Goal: Transaction & Acquisition: Purchase product/service

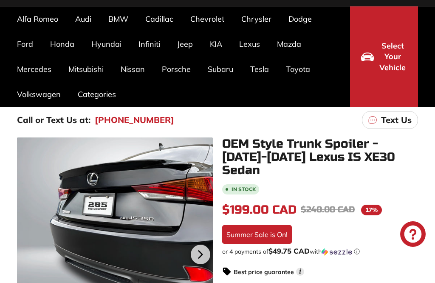
scroll to position [60, 0]
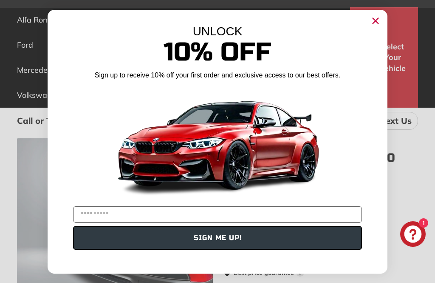
click at [375, 23] on icon "Close dialog" at bounding box center [376, 21] width 6 height 6
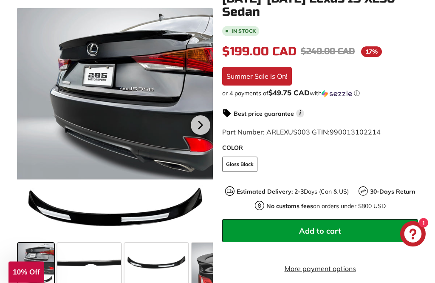
scroll to position [264, 0]
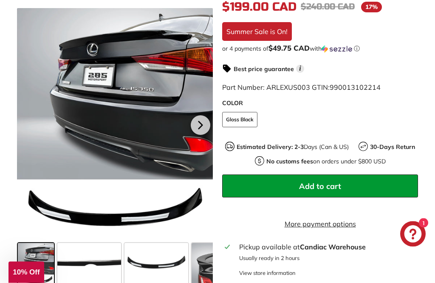
click at [202, 270] on span at bounding box center [216, 264] width 48 height 43
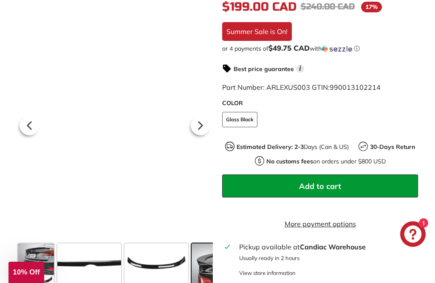
scroll to position [0, 101]
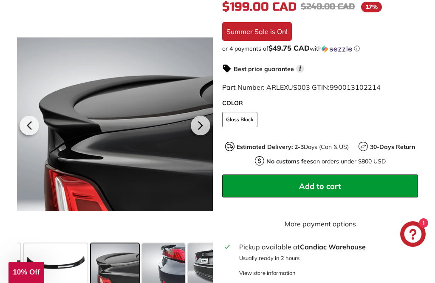
click at [207, 127] on icon at bounding box center [201, 126] width 20 height 20
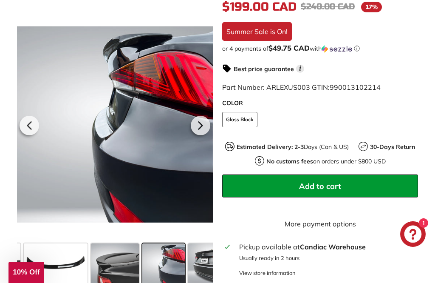
click at [203, 121] on icon at bounding box center [201, 126] width 20 height 20
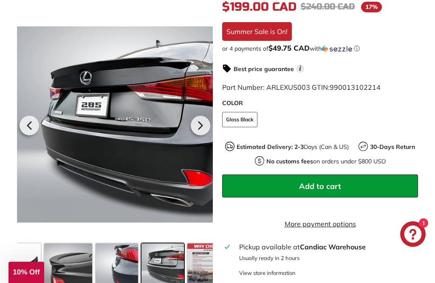
scroll to position [0, 166]
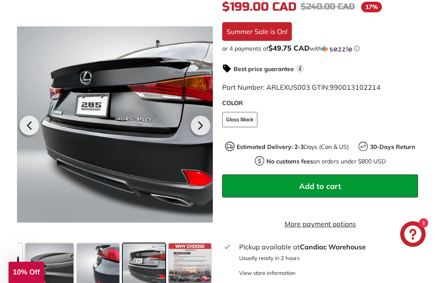
click at [199, 126] on icon at bounding box center [200, 125] width 3 height 7
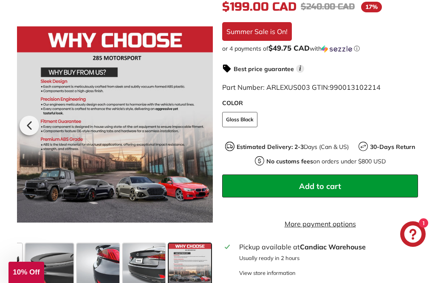
click at [28, 122] on icon at bounding box center [30, 126] width 20 height 20
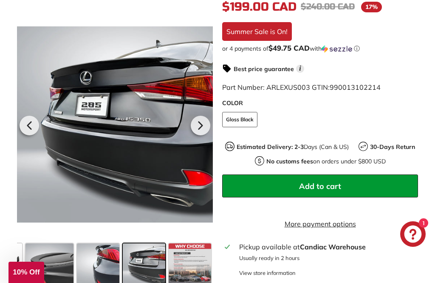
click at [27, 122] on icon at bounding box center [30, 126] width 20 height 20
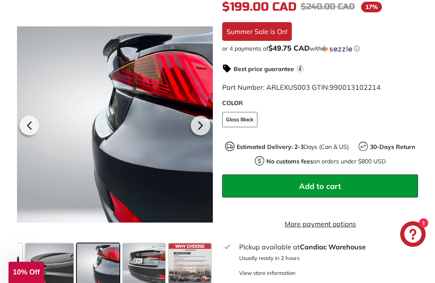
click at [26, 126] on icon at bounding box center [30, 126] width 20 height 20
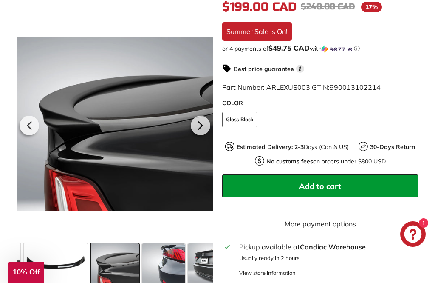
scroll to position [0, 101]
click at [26, 124] on icon at bounding box center [30, 126] width 20 height 20
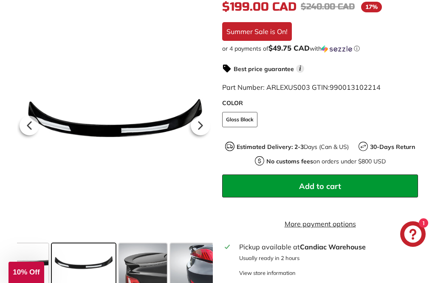
scroll to position [0, 41]
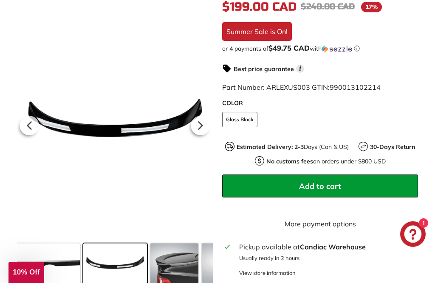
click at [34, 124] on icon at bounding box center [30, 126] width 20 height 20
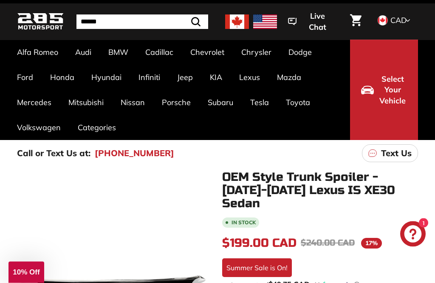
scroll to position [0, 0]
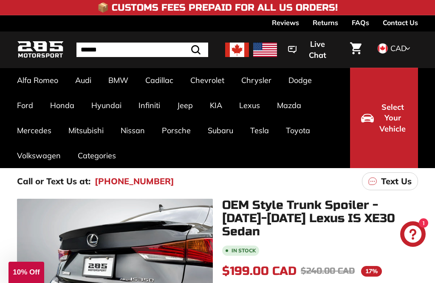
click at [51, 180] on link "IS XE30 [[DATE]-[DATE]]" at bounding box center [46, 180] width 59 height 24
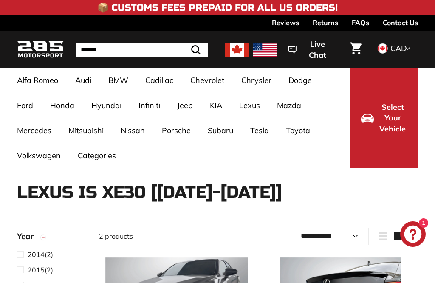
select select "**********"
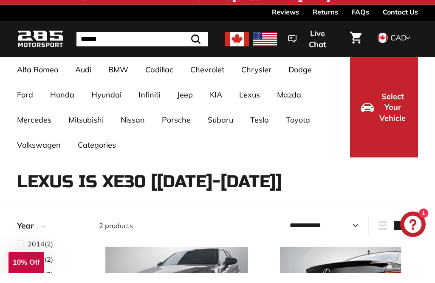
scroll to position [11, 0]
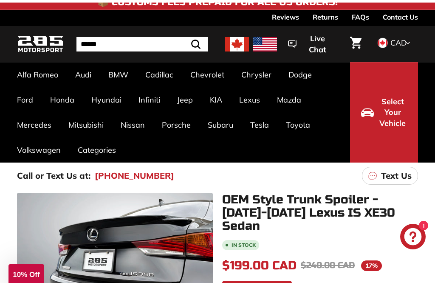
scroll to position [3, 0]
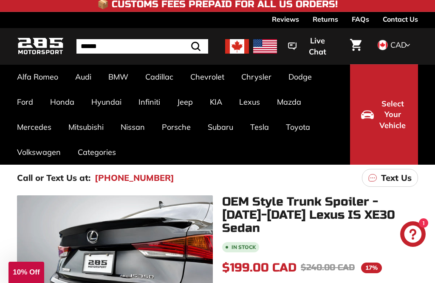
click at [55, 175] on link "IS XE30 [[DATE]-[DATE]]" at bounding box center [46, 177] width 59 height 24
click at [57, 175] on link "IS XE30 [[DATE]-[DATE]]" at bounding box center [46, 177] width 59 height 24
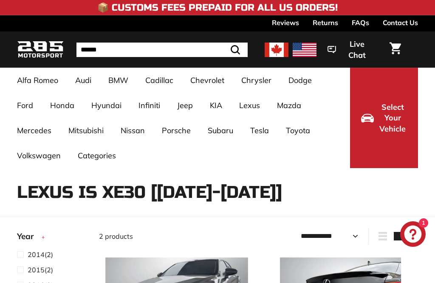
select select "**********"
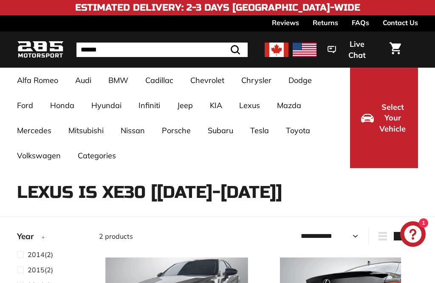
select select "**********"
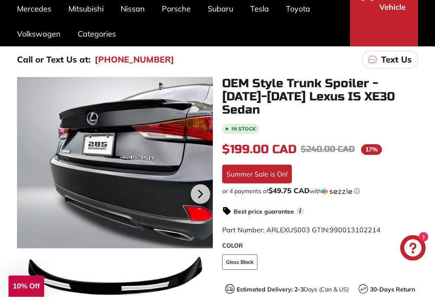
scroll to position [122, 0]
